Goal: Task Accomplishment & Management: Use online tool/utility

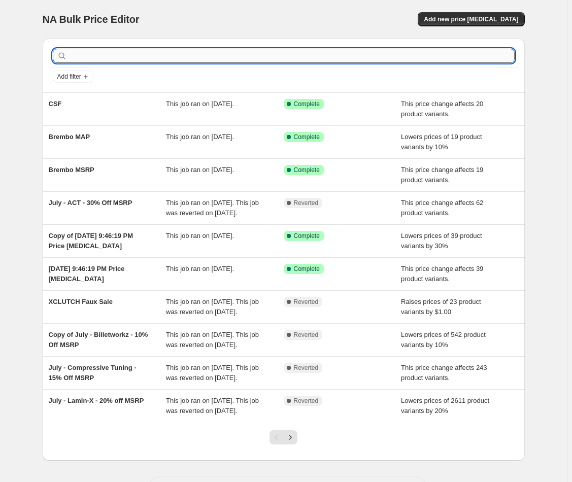
click at [325, 54] on input "text" at bounding box center [292, 56] width 446 height 14
type input "scratch and dent"
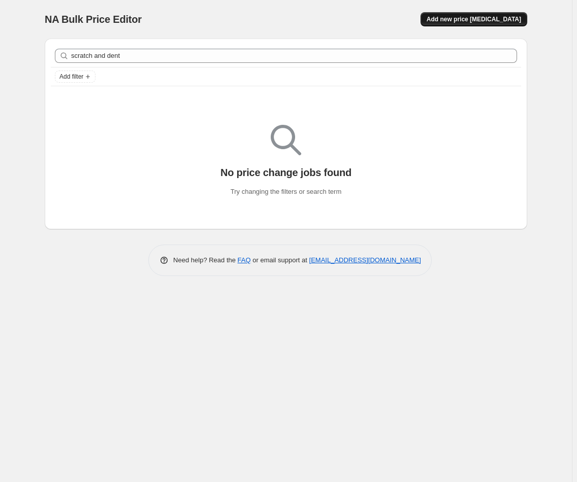
click at [455, 19] on span "Add new price [MEDICAL_DATA]" at bounding box center [473, 19] width 94 height 8
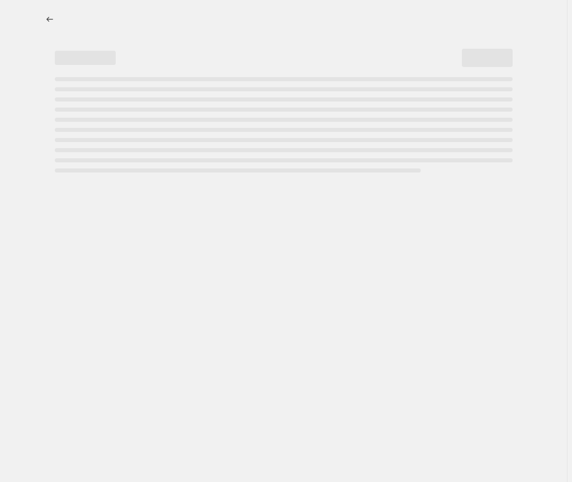
select select "percentage"
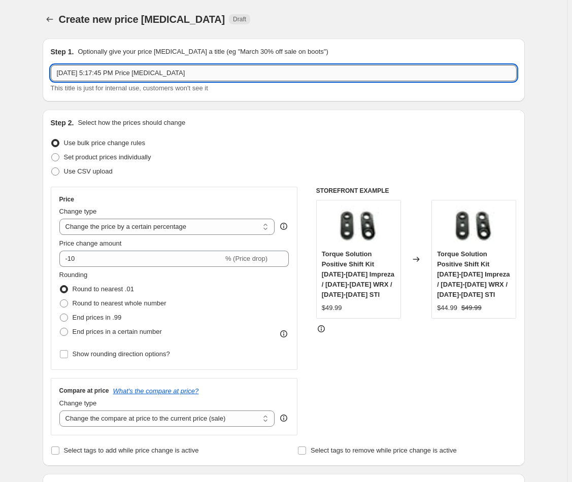
click at [211, 78] on input "[DATE] 5:17:45 PM Price [MEDICAL_DATA]" at bounding box center [284, 73] width 466 height 16
drag, startPoint x: 212, startPoint y: 79, endPoint x: 187, endPoint y: 47, distance: 40.9
click at [187, 48] on div "Step 1. Optionally give your price [MEDICAL_DATA] a title (eg "March 30% off sa…" at bounding box center [284, 70] width 466 height 47
type input "Scratch and Dent - KP"
click at [223, 226] on select "Change the price to a certain amount Change the price by a certain amount Chang…" at bounding box center [167, 227] width 216 height 16
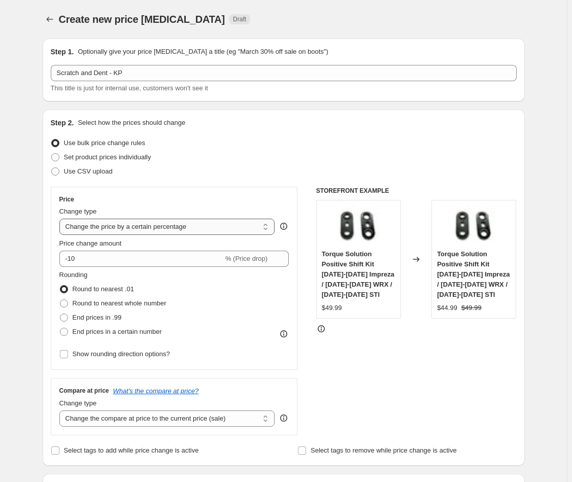
click at [61, 219] on select "Change the price to a certain amount Change the price by a certain amount Chang…" at bounding box center [167, 227] width 216 height 16
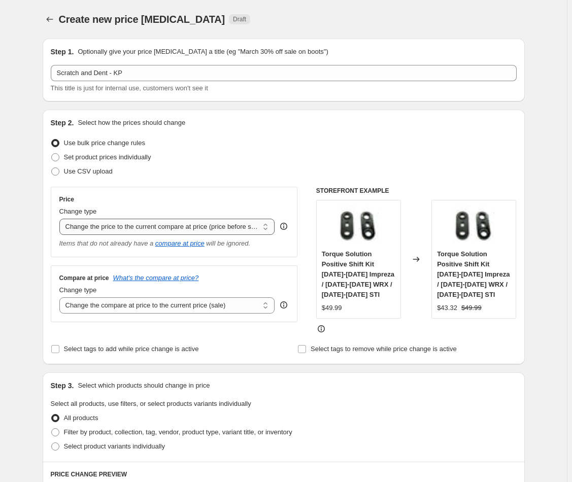
click at [121, 233] on select "Change the price to a certain amount Change the price by a certain amount Chang…" at bounding box center [167, 227] width 216 height 16
select select "percentage"
click at [61, 219] on select "Change the price to a certain amount Change the price by a certain amount Chang…" at bounding box center [167, 227] width 216 height 16
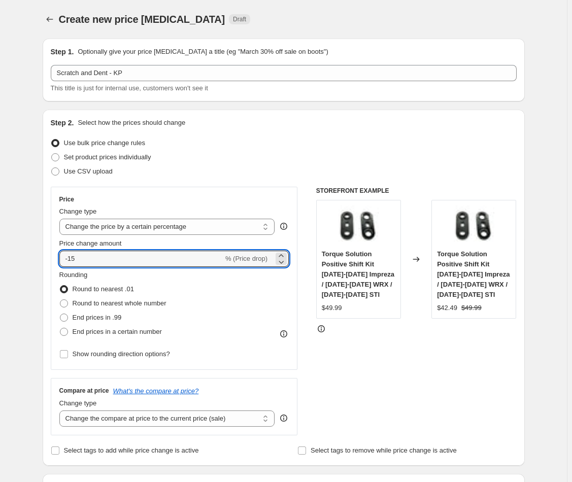
drag, startPoint x: 113, startPoint y: 261, endPoint x: 49, endPoint y: 257, distance: 63.5
click at [49, 257] on div "Step 2. Select how the prices should change Use bulk price change rules Set pro…" at bounding box center [284, 288] width 482 height 356
type input "-5"
click at [251, 303] on div "Rounding Round to nearest .01 Round to nearest whole number End prices in .99 E…" at bounding box center [174, 304] width 230 height 69
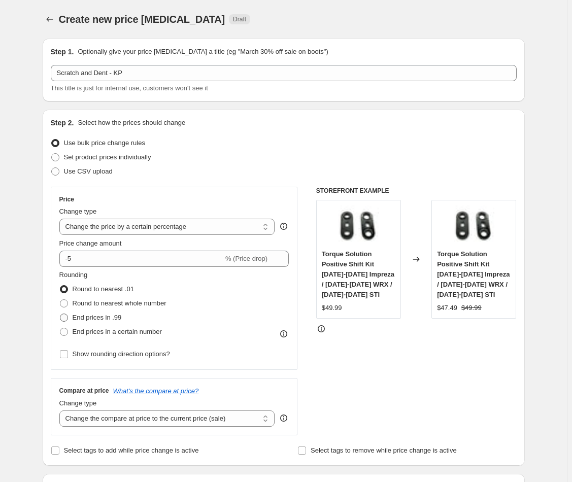
click at [87, 313] on span "End prices in .99" at bounding box center [97, 318] width 49 height 10
click at [60, 314] on input "End prices in .99" at bounding box center [60, 314] width 1 height 1
radio input "true"
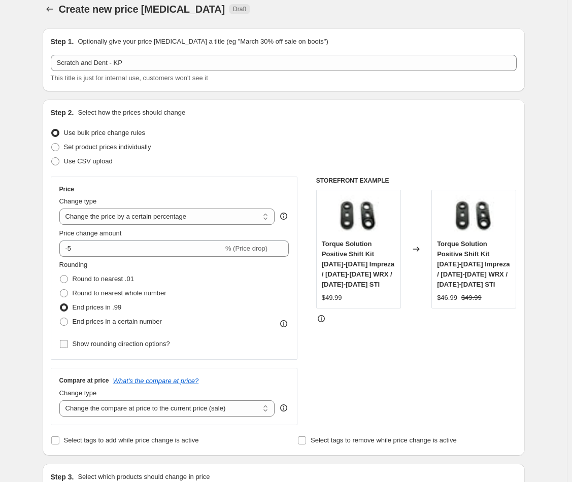
scroll to position [18, 0]
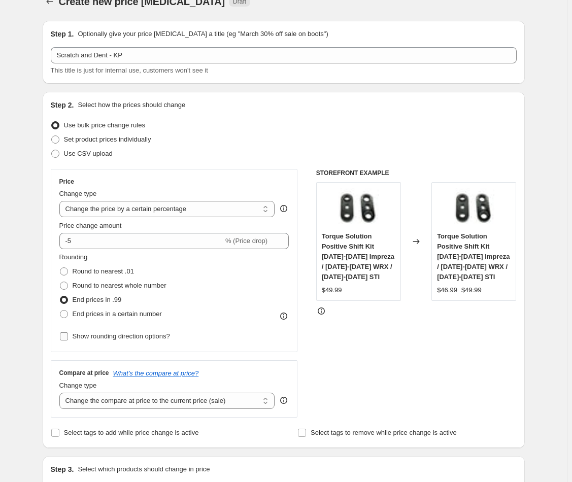
click at [63, 334] on input "Show rounding direction options?" at bounding box center [64, 336] width 8 height 8
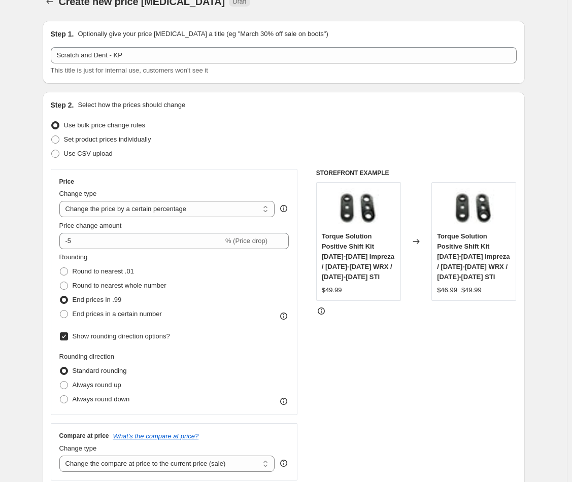
click at [66, 335] on input "Show rounding direction options?" at bounding box center [64, 336] width 8 height 8
checkbox input "false"
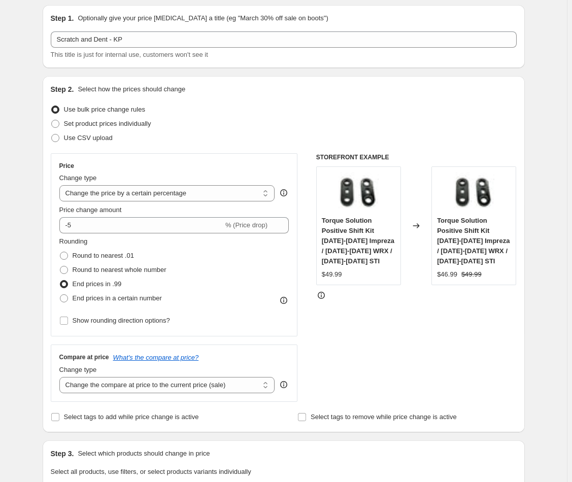
scroll to position [41, 0]
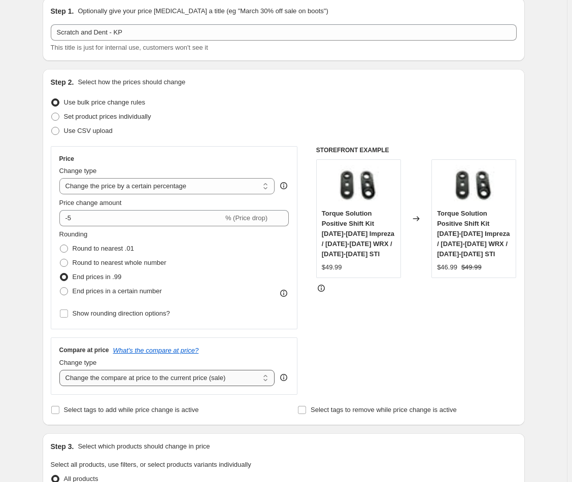
click at [236, 379] on select "Change the compare at price to the current price (sale) Change the compare at p…" at bounding box center [167, 378] width 216 height 16
select select "no_change"
click at [61, 370] on select "Change the compare at price to the current price (sale) Change the compare at p…" at bounding box center [167, 378] width 216 height 16
click at [145, 375] on select "Change the compare at price to the current price (sale) Change the compare at p…" at bounding box center [167, 378] width 216 height 16
click at [61, 370] on select "Change the compare at price to the current price (sale) Change the compare at p…" at bounding box center [167, 378] width 216 height 16
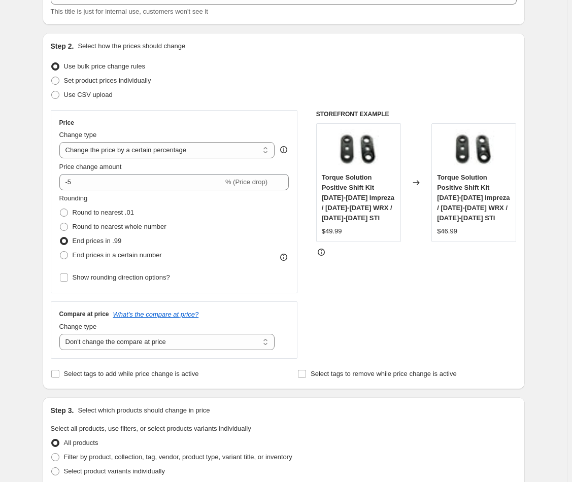
scroll to position [374, 0]
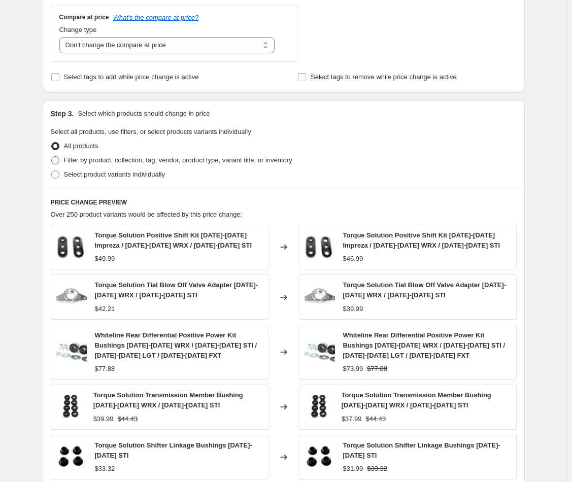
click at [82, 160] on span "Filter by product, collection, tag, vendor, product type, variant title, or inv…" at bounding box center [178, 160] width 228 height 8
click at [52, 157] on input "Filter by product, collection, tag, vendor, product type, variant title, or inv…" at bounding box center [51, 156] width 1 height 1
radio input "true"
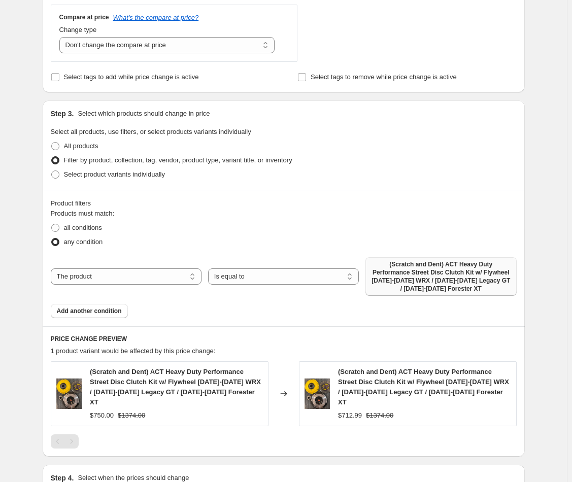
click at [452, 268] on span "(Scratch and Dent) ACT Heavy Duty Performance Street Disc Clutch Kit w/ Flywhee…" at bounding box center [440, 276] width 139 height 32
click at [90, 227] on span "all conditions" at bounding box center [83, 228] width 38 height 8
click at [52, 224] on input "all conditions" at bounding box center [51, 224] width 1 height 1
radio input "true"
click at [68, 242] on span "any condition" at bounding box center [83, 242] width 39 height 8
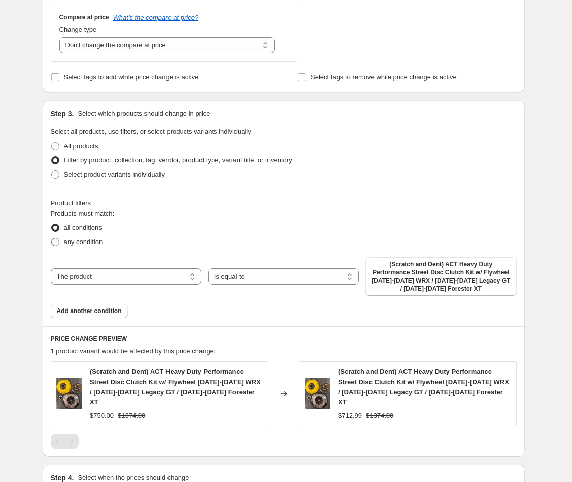
click at [52, 239] on input "any condition" at bounding box center [51, 238] width 1 height 1
radio input "true"
click at [129, 280] on select "The product The product's collection The product's tag The product's vendor The…" at bounding box center [126, 276] width 151 height 16
select select "tag"
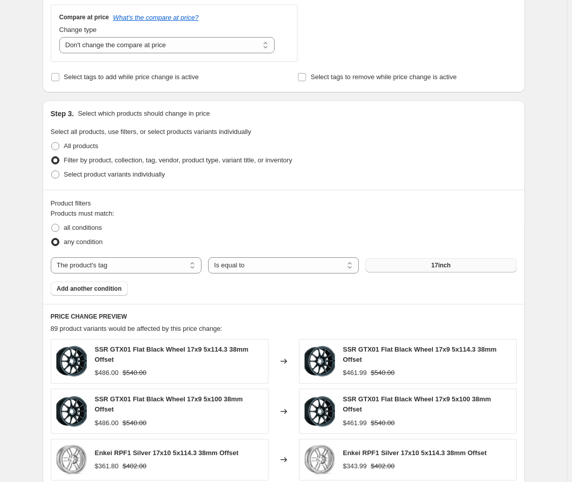
click at [407, 270] on button "17inch" at bounding box center [440, 265] width 151 height 14
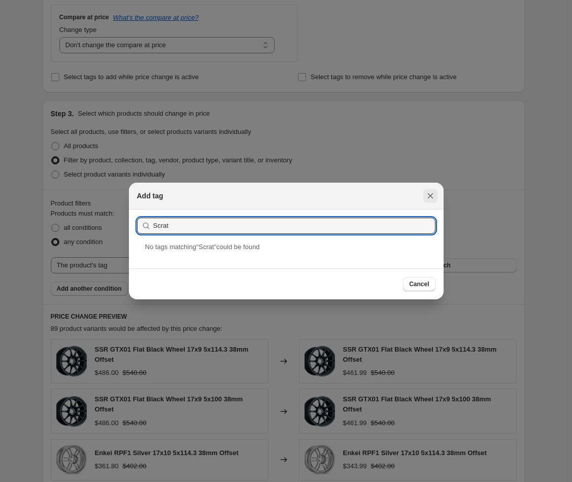
type input "Scrat"
click at [434, 192] on icon "Close" at bounding box center [430, 196] width 10 height 10
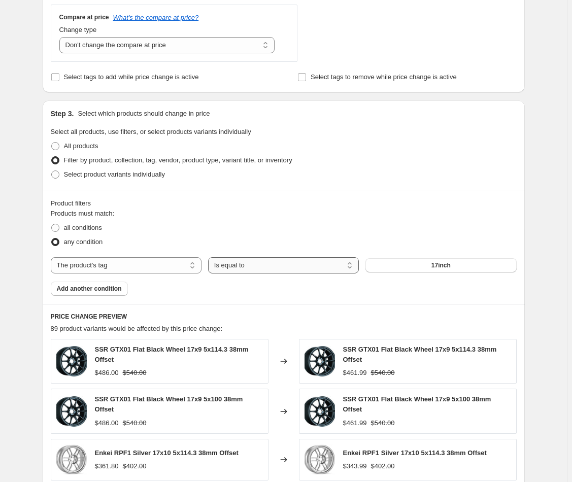
click at [263, 261] on select "Is equal to Is not equal to" at bounding box center [283, 265] width 151 height 16
click at [137, 270] on select "The product The product's collection The product's tag The product's vendor The…" at bounding box center [126, 265] width 151 height 16
select select "collection"
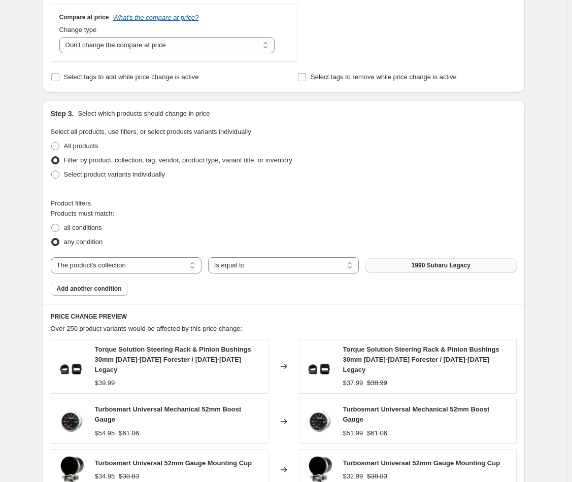
click at [470, 266] on span "1990 Subaru Legacy" at bounding box center [441, 265] width 59 height 8
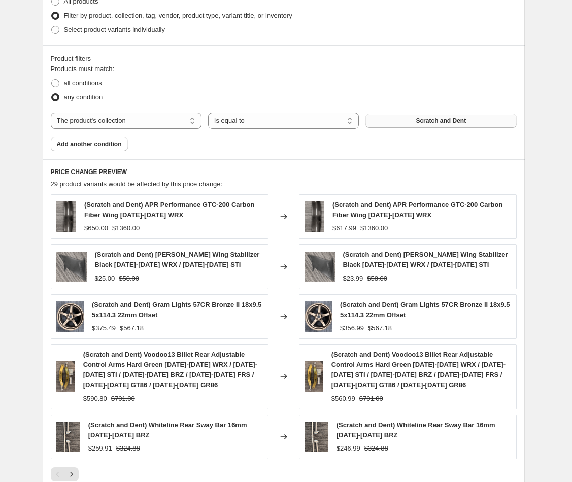
scroll to position [682, 0]
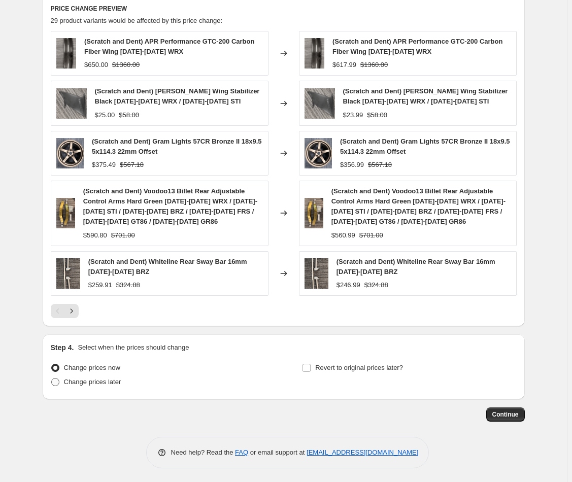
click at [106, 379] on span "Change prices later" at bounding box center [92, 382] width 57 height 8
click at [52, 379] on input "Change prices later" at bounding box center [51, 378] width 1 height 1
radio input "true"
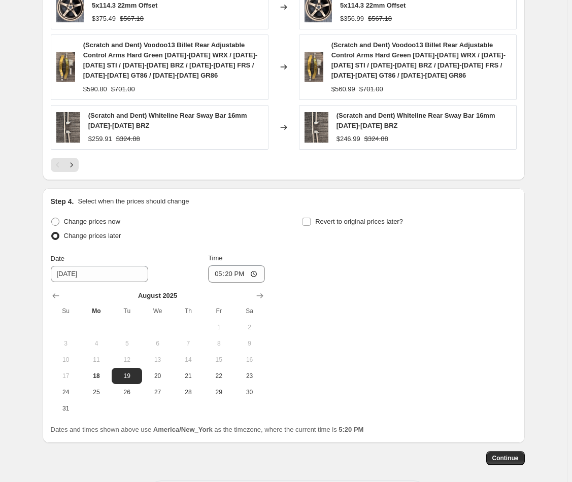
scroll to position [871, 0]
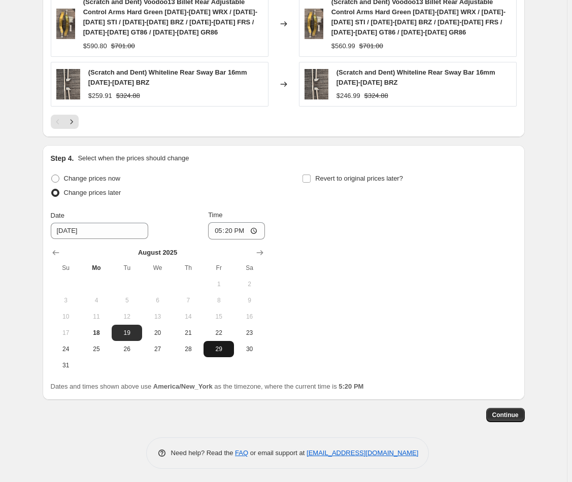
click at [218, 345] on span "29" at bounding box center [219, 349] width 22 height 8
type input "[DATE]"
click at [250, 227] on input "17:20" at bounding box center [236, 230] width 57 height 17
click at [256, 228] on input "17:20" at bounding box center [236, 230] width 57 height 17
type input "00:01"
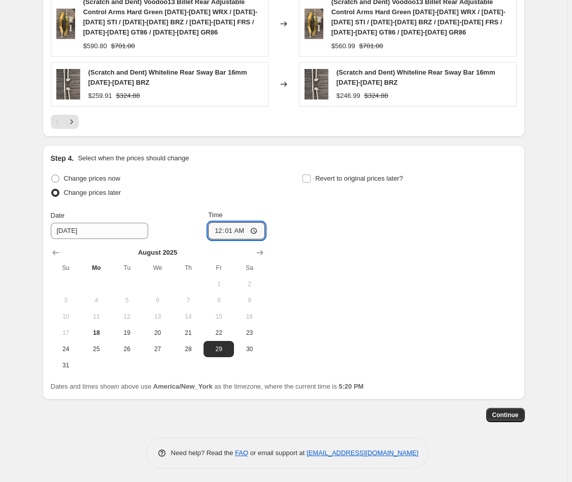
click at [380, 280] on div "Change prices now Change prices later Date [DATE] Time 00:[DATE] Mo Tu We Th Fr…" at bounding box center [284, 273] width 466 height 202
click at [497, 413] on span "Continue" at bounding box center [505, 415] width 26 height 8
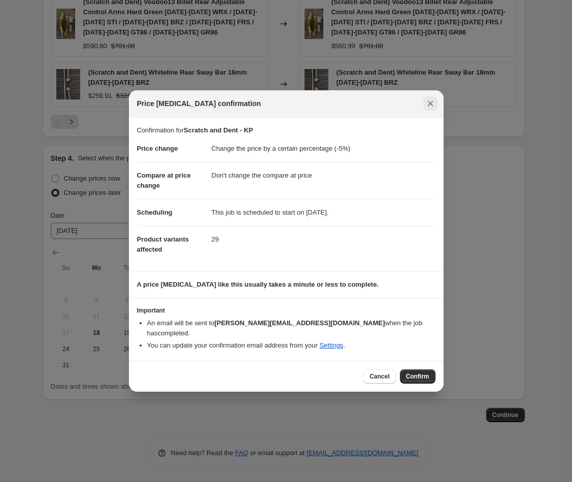
click at [426, 109] on icon "Close" at bounding box center [430, 103] width 10 height 10
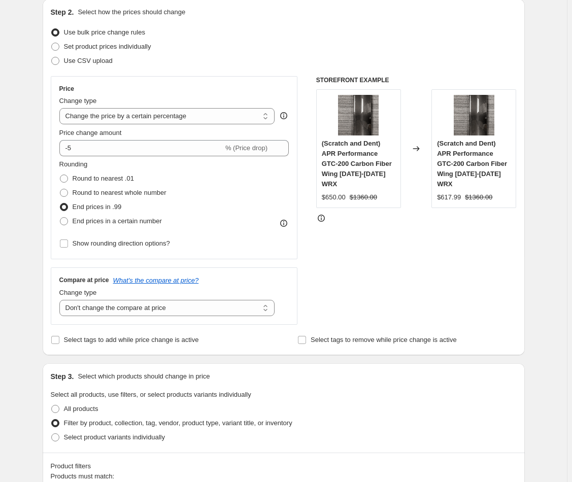
scroll to position [126, 0]
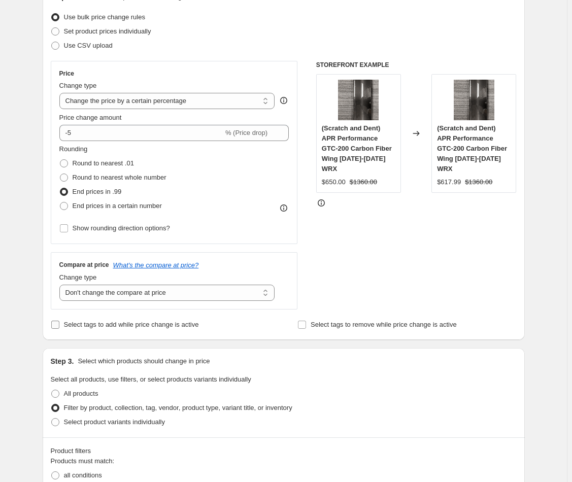
click at [84, 323] on span "Select tags to add while price change is active" at bounding box center [131, 325] width 135 height 8
click at [59, 323] on input "Select tags to add while price change is active" at bounding box center [55, 325] width 8 height 8
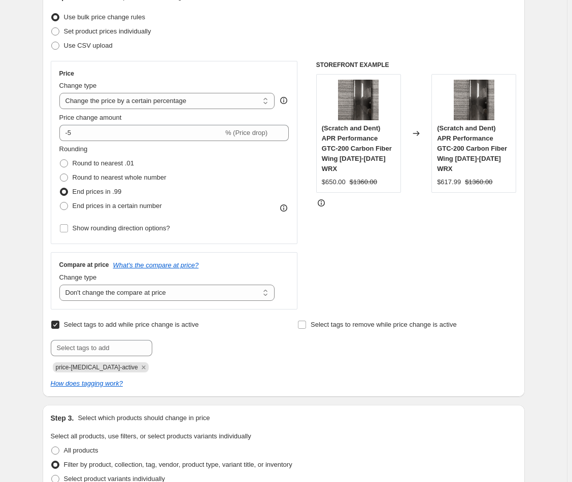
click at [83, 325] on span "Select tags to add while price change is active" at bounding box center [131, 325] width 135 height 8
click at [59, 325] on input "Select tags to add while price change is active" at bounding box center [55, 325] width 8 height 8
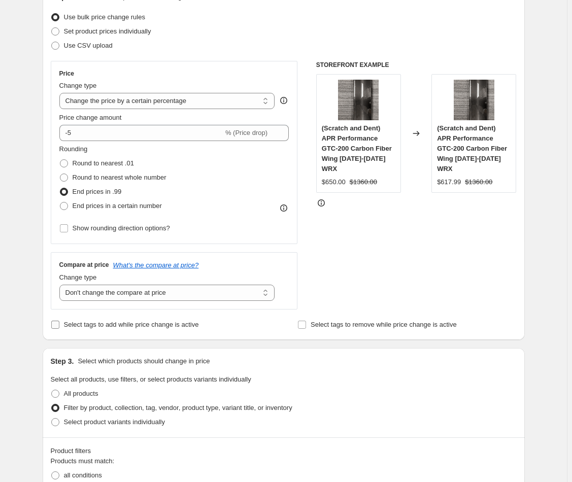
click at [146, 323] on span "Select tags to add while price change is active" at bounding box center [131, 325] width 135 height 8
click at [59, 323] on input "Select tags to add while price change is active" at bounding box center [55, 325] width 8 height 8
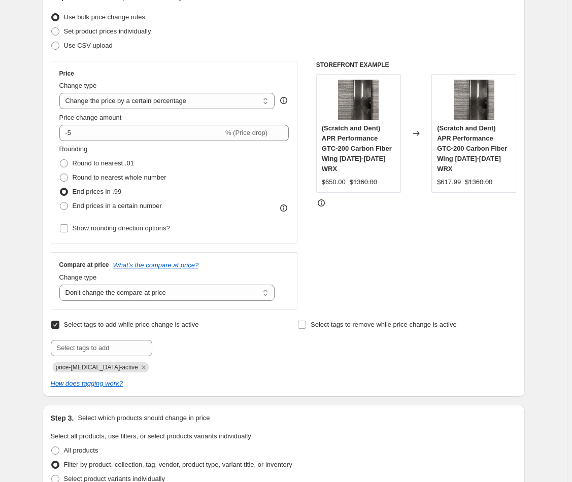
click at [118, 322] on span "Select tags to add while price change is active" at bounding box center [131, 325] width 135 height 8
click at [59, 322] on input "Select tags to add while price change is active" at bounding box center [55, 325] width 8 height 8
checkbox input "false"
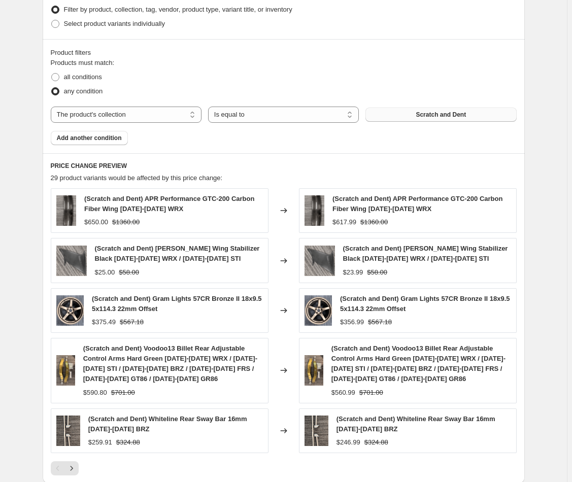
scroll to position [871, 0]
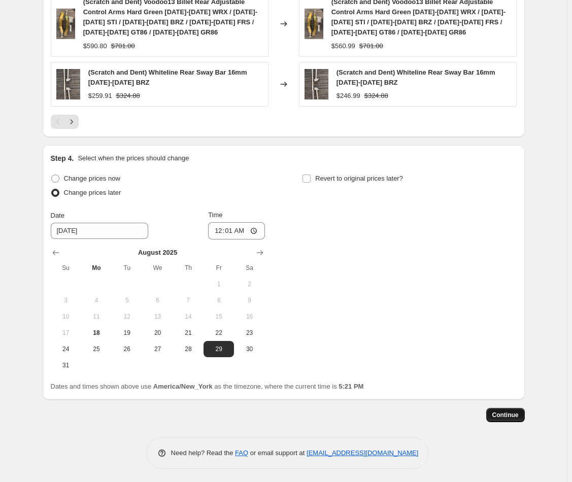
click at [508, 411] on span "Continue" at bounding box center [505, 415] width 26 height 8
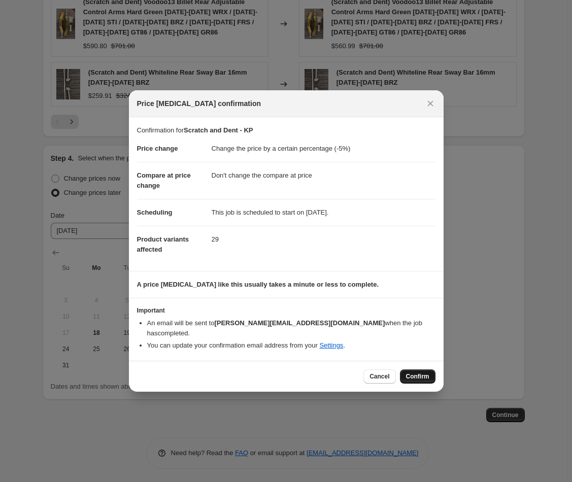
click at [407, 372] on span "Confirm" at bounding box center [417, 376] width 23 height 8
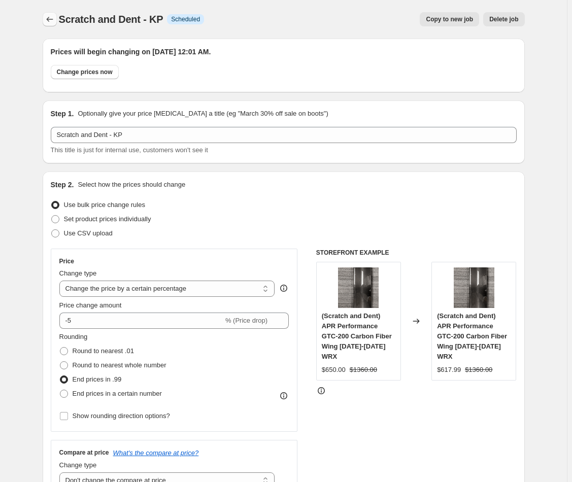
click at [48, 16] on icon "Price change jobs" at bounding box center [50, 19] width 10 height 10
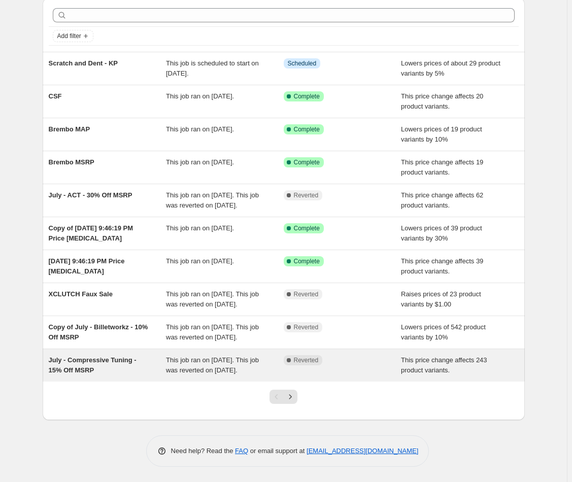
scroll to position [80, 0]
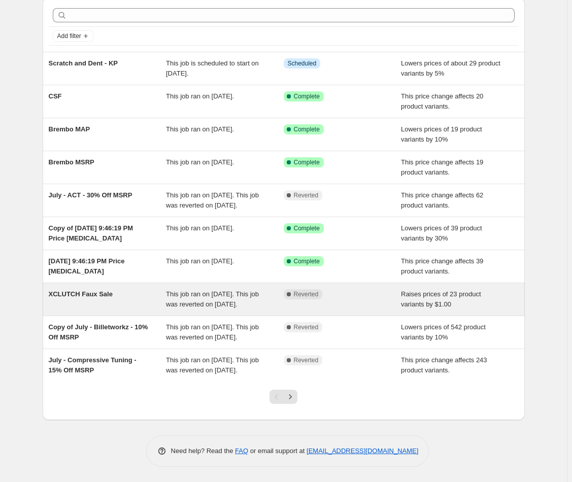
click at [103, 289] on div "XCLUTCH Faux Sale" at bounding box center [108, 299] width 118 height 20
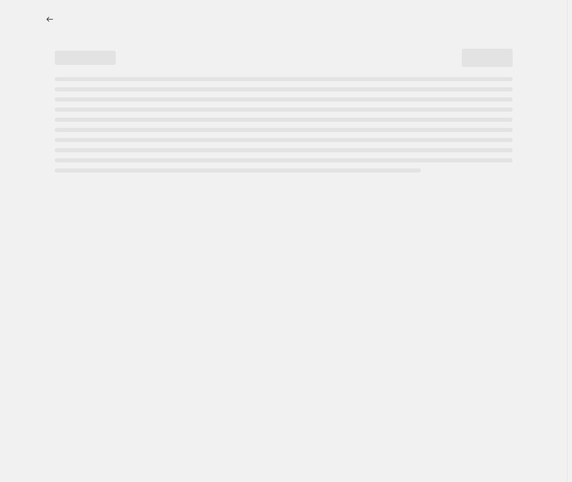
select select "by"
select select "vendor"
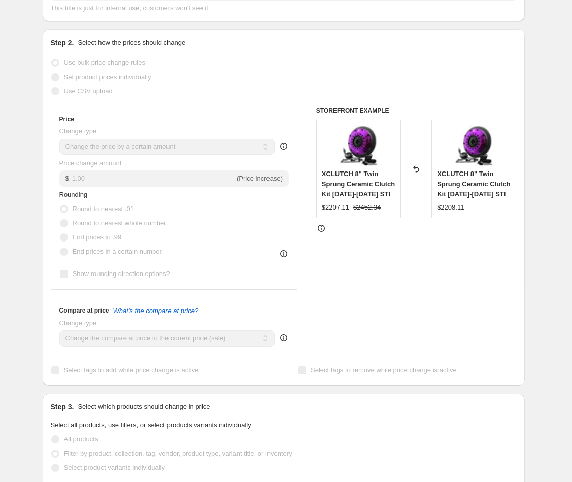
scroll to position [73, 0]
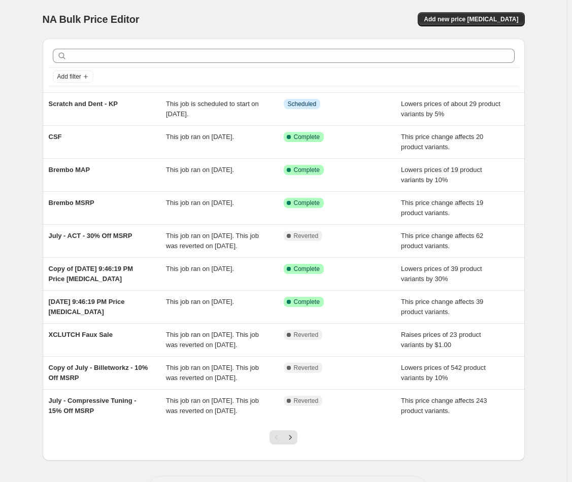
scroll to position [80, 0]
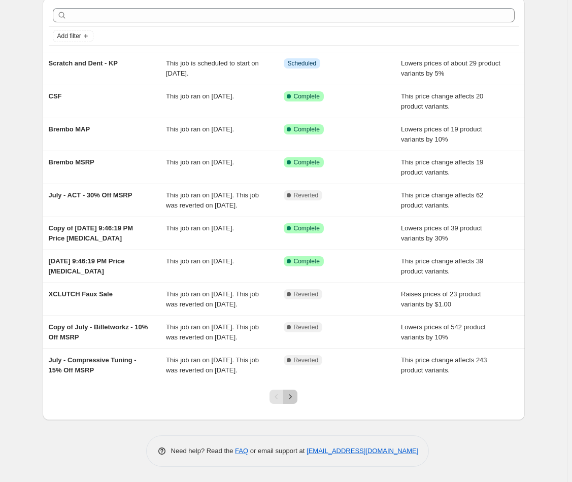
click at [289, 399] on icon "Next" at bounding box center [290, 397] width 10 height 10
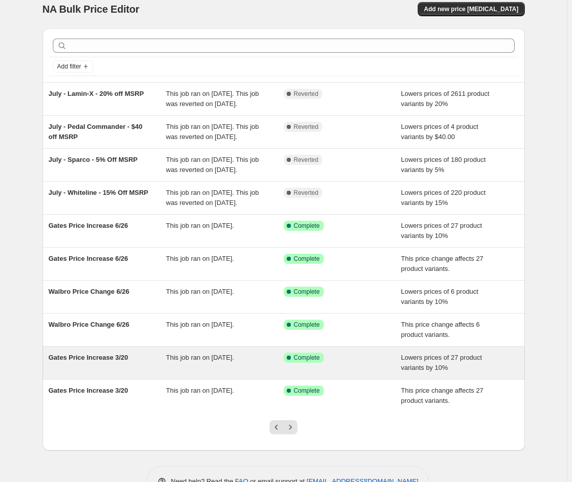
scroll to position [23, 0]
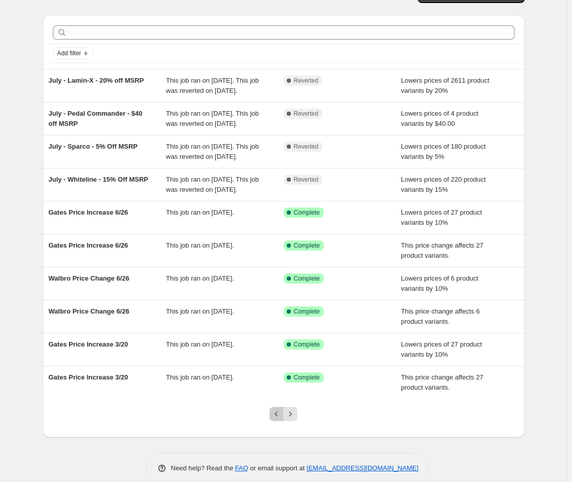
click at [281, 419] on icon "Previous" at bounding box center [277, 414] width 10 height 10
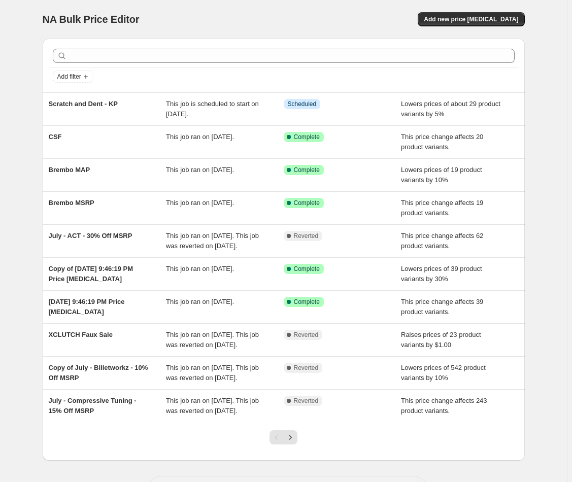
scroll to position [80, 0]
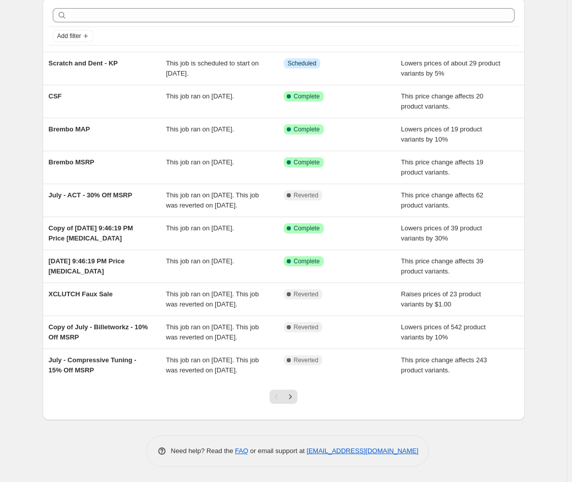
click at [272, 398] on div "Pagination" at bounding box center [276, 397] width 14 height 14
click at [276, 398] on div "Pagination" at bounding box center [276, 397] width 14 height 14
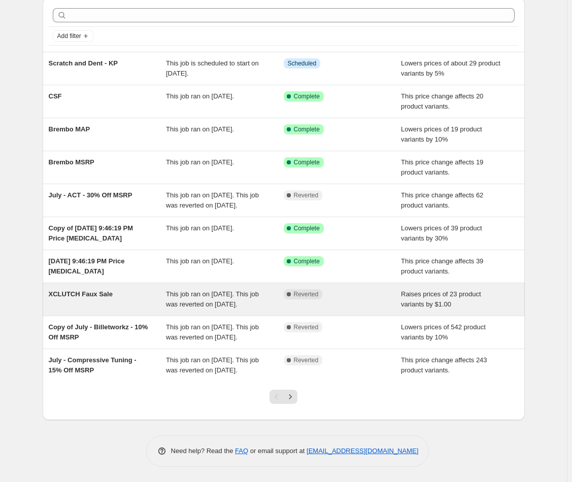
scroll to position [0, 0]
